Goal: Task Accomplishment & Management: Use online tool/utility

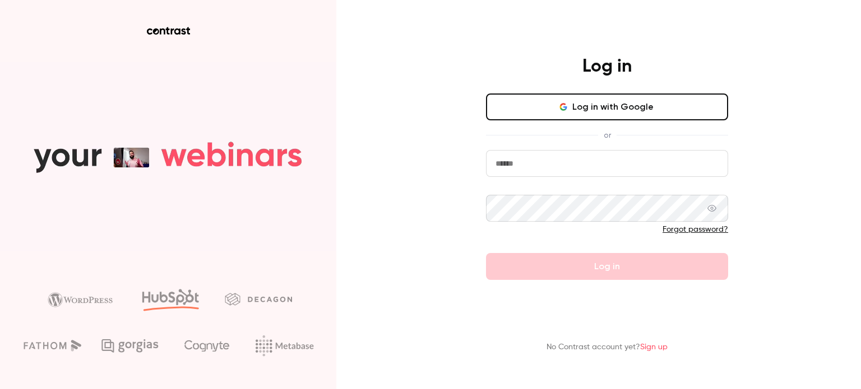
type input "**********"
click at [713, 208] on icon at bounding box center [711, 208] width 9 height 9
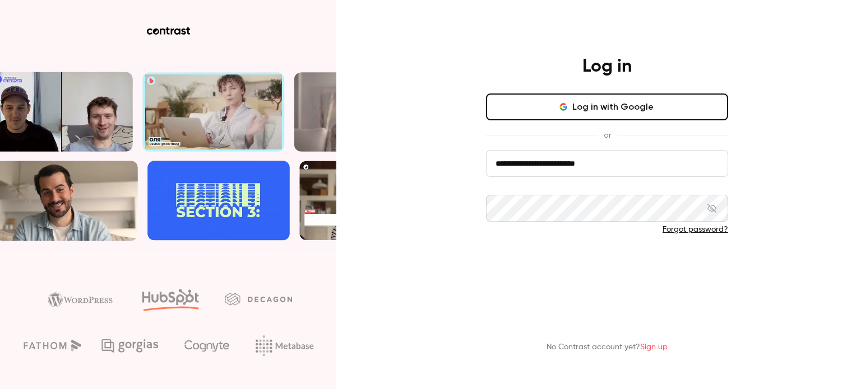
click at [607, 266] on button "Log in" at bounding box center [607, 266] width 242 height 27
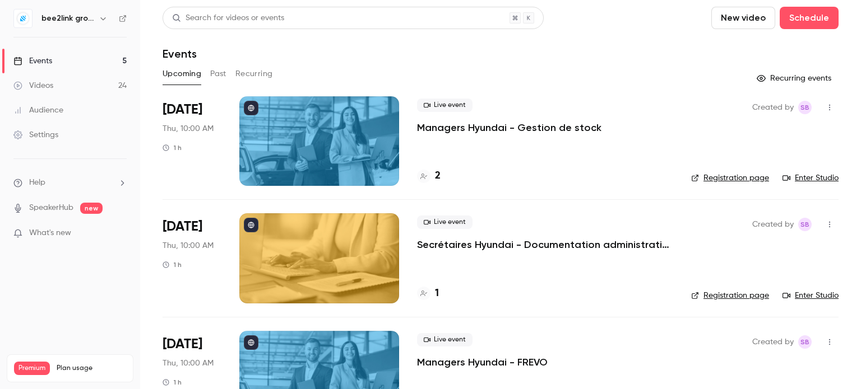
click at [94, 17] on h6 "bee2link group - Formation continue Hyundai" at bounding box center [67, 18] width 53 height 11
click at [101, 17] on icon "button" at bounding box center [103, 18] width 9 height 9
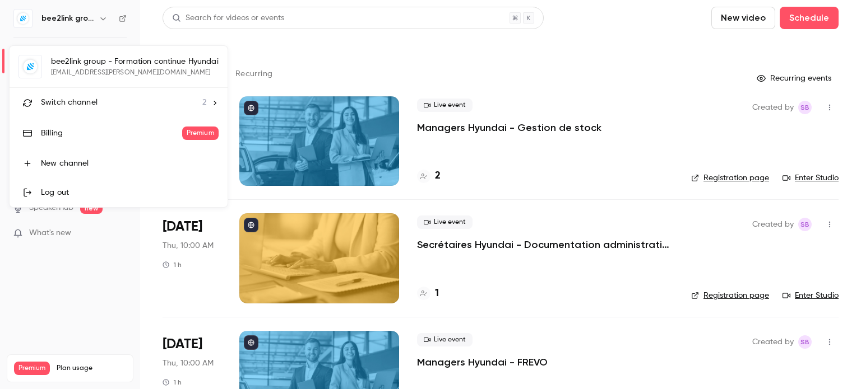
click at [86, 62] on div "bee2link group - Formation continue Hyundai [EMAIL_ADDRESS][PERSON_NAME][DOMAIN…" at bounding box center [119, 126] width 218 height 161
click at [819, 108] on div at bounding box center [430, 194] width 861 height 389
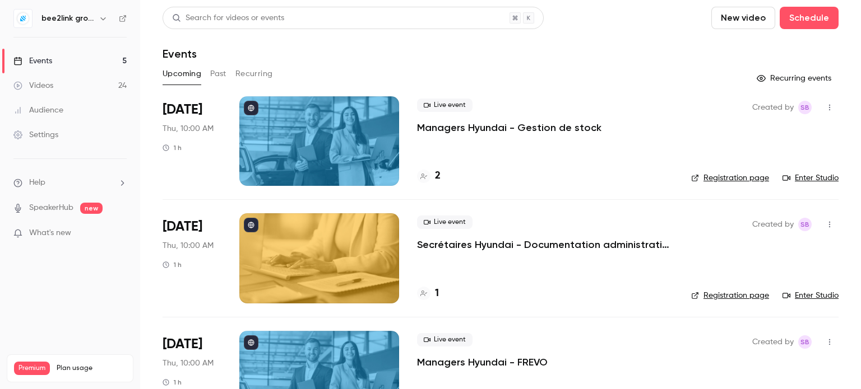
click at [825, 108] on icon "button" at bounding box center [829, 108] width 9 height 8
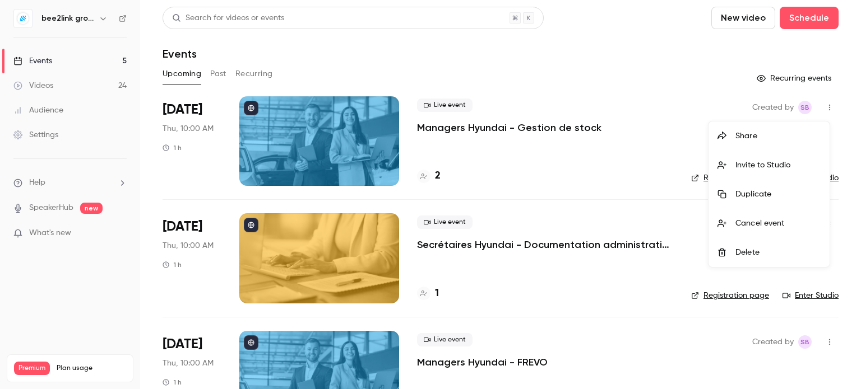
click at [758, 169] on div "Invite to Studio" at bounding box center [777, 165] width 85 height 11
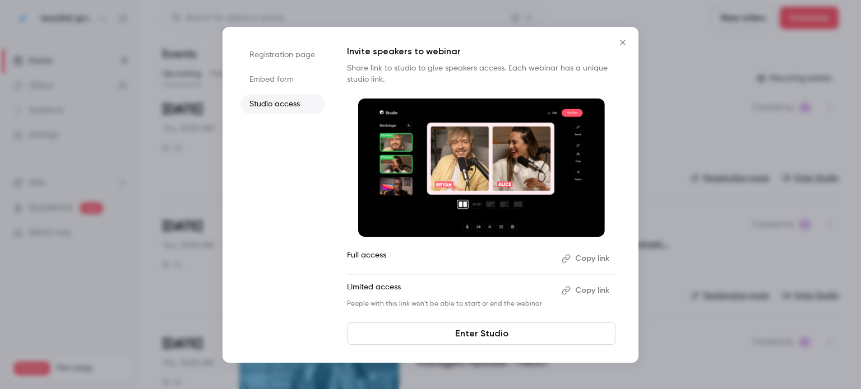
click at [473, 333] on link "Enter Studio" at bounding box center [481, 334] width 269 height 22
